Goal: Transaction & Acquisition: Download file/media

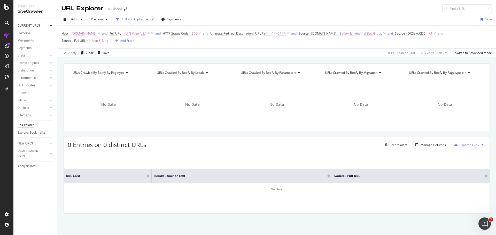
click at [431, 230] on div "URLs Crawled By Botify By pagetype Chart (by Value) Table Expand Export as CSV …" at bounding box center [276, 148] width 439 height 168
click at [27, 77] on div "RealKeywords" at bounding box center [30, 76] width 23 height 5
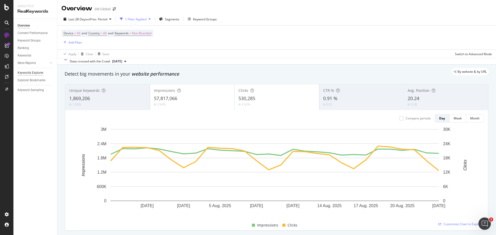
click at [24, 73] on div "Keywords Explorer" at bounding box center [31, 72] width 26 height 5
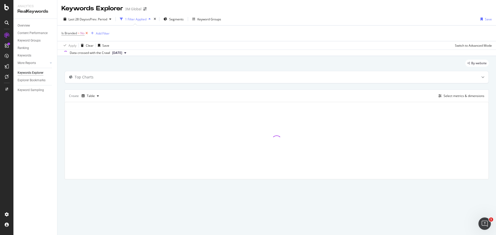
click at [86, 34] on icon at bounding box center [86, 33] width 4 height 5
click at [75, 33] on div "Add Filter" at bounding box center [75, 33] width 14 height 4
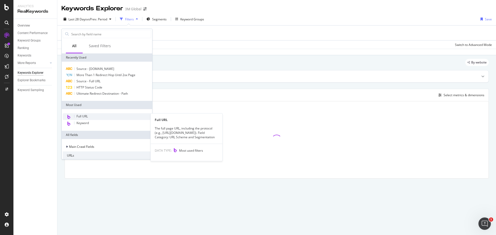
click at [93, 117] on div "Full URL" at bounding box center [107, 116] width 88 height 7
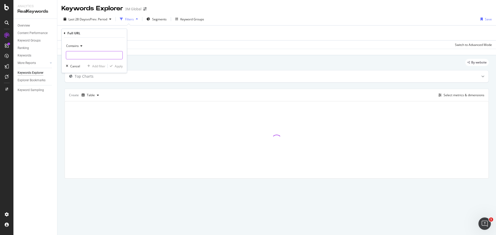
click at [89, 55] on input "text" at bounding box center [94, 55] width 56 height 8
click at [89, 56] on input "text" at bounding box center [94, 55] width 56 height 8
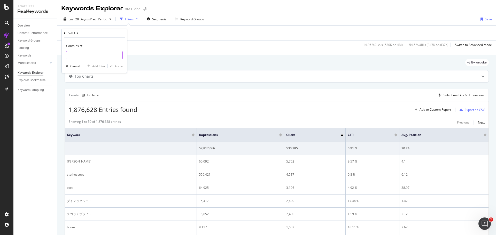
paste input "https://www.3m.com/3M/en_US/p/c/tapes/slick-surface/ptfe/"
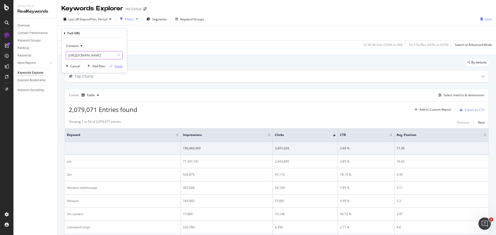
type input "https://www.3m.com/3M/en_US/p/c/tapes/slick-surface/ptfe/"
click at [118, 65] on div "Apply" at bounding box center [119, 66] width 8 height 4
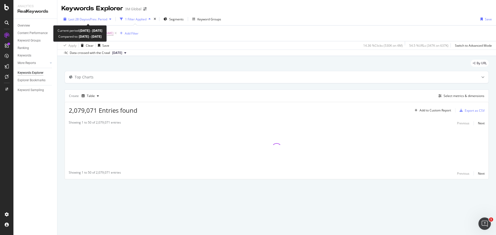
click at [111, 18] on icon "button" at bounding box center [110, 19] width 2 height 3
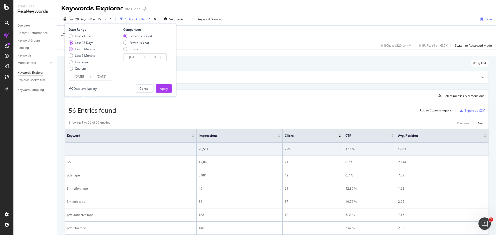
click at [81, 51] on div "Last 3 Months" at bounding box center [85, 49] width 20 height 4
type input "2025/05/24"
type input "2025/02/21"
type input "2025/05/23"
click at [163, 89] on div "Apply" at bounding box center [164, 89] width 8 height 4
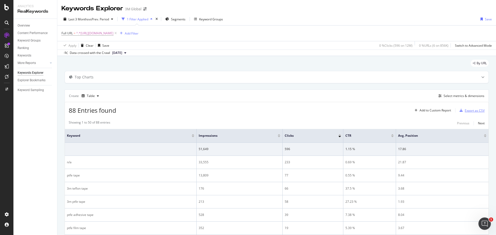
click at [470, 110] on div "Export as CSV" at bounding box center [475, 111] width 20 height 4
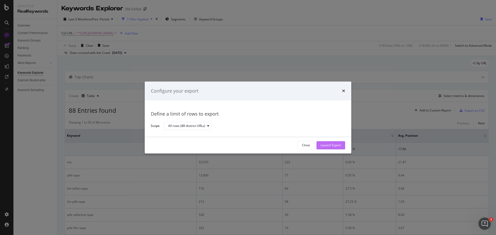
click at [327, 143] on div "Launch Export" at bounding box center [331, 145] width 20 height 4
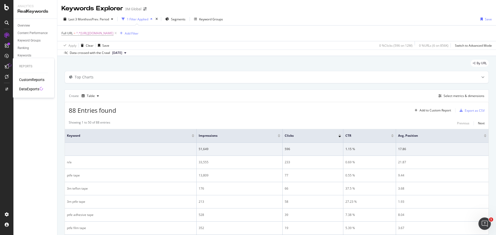
click at [29, 88] on div "DataExports" at bounding box center [29, 89] width 20 height 5
click at [456, 95] on div "Select metrics & dimensions" at bounding box center [464, 96] width 41 height 4
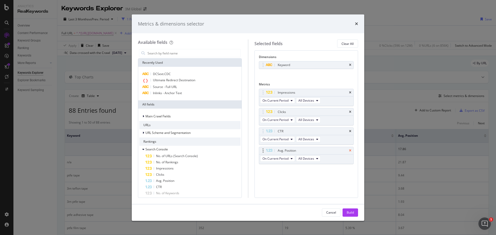
click at [350, 132] on icon "times" at bounding box center [350, 131] width 2 height 3
click at [169, 54] on input "modal" at bounding box center [194, 53] width 94 height 8
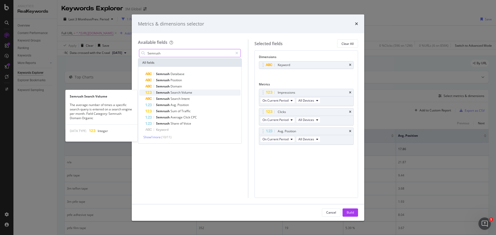
type input "Semrush"
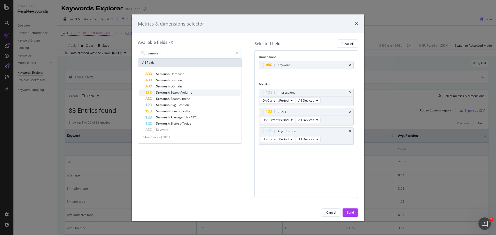
click at [184, 92] on span "Volume" at bounding box center [186, 92] width 11 height 4
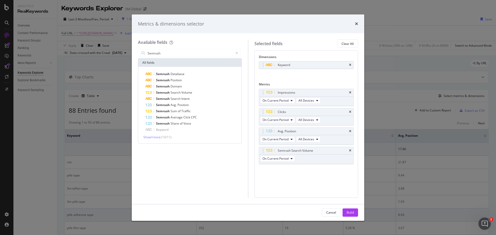
click at [339, 216] on button "Cancel" at bounding box center [331, 213] width 19 height 8
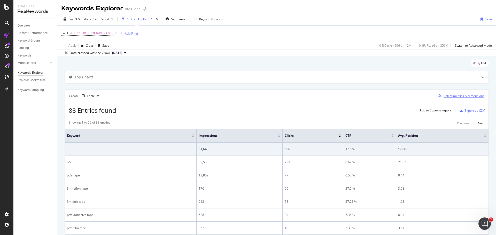
click at [452, 96] on div "Select metrics & dimensions" at bounding box center [464, 96] width 41 height 4
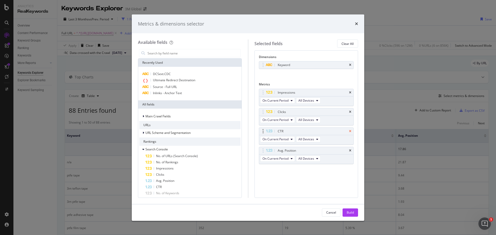
click at [350, 131] on icon "times" at bounding box center [350, 131] width 2 height 3
click at [175, 61] on div "Recently Used" at bounding box center [189, 63] width 103 height 8
click at [175, 53] on input "modal" at bounding box center [194, 53] width 94 height 8
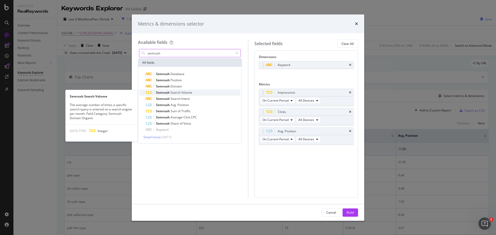
type input "semrush"
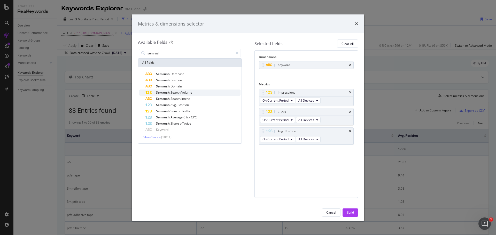
click at [182, 92] on span "Volume" at bounding box center [186, 92] width 11 height 4
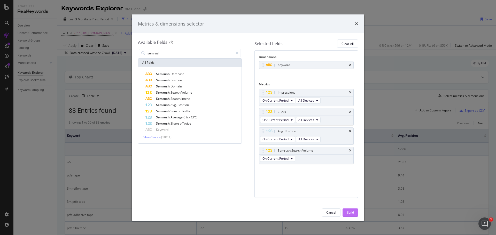
click at [348, 211] on div "Build" at bounding box center [350, 213] width 7 height 4
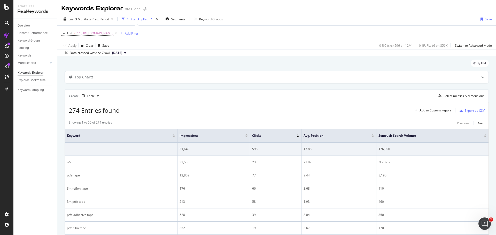
click at [469, 111] on div "Export as CSV" at bounding box center [475, 111] width 20 height 4
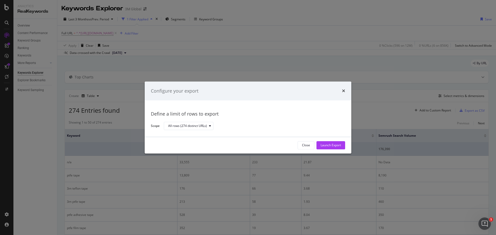
click at [329, 146] on div "Launch Export" at bounding box center [331, 145] width 20 height 4
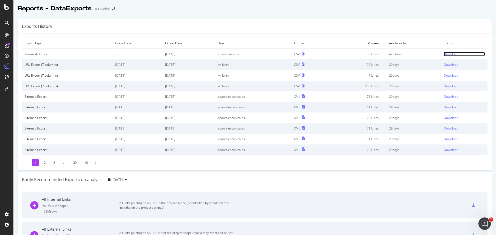
click at [448, 54] on div "Download" at bounding box center [451, 54] width 14 height 4
click at [357, 8] on div "Reports - DataExports 3M Global" at bounding box center [254, 6] width 483 height 13
click at [445, 54] on div "Download" at bounding box center [451, 54] width 14 height 4
